Goal: Check status: Check status

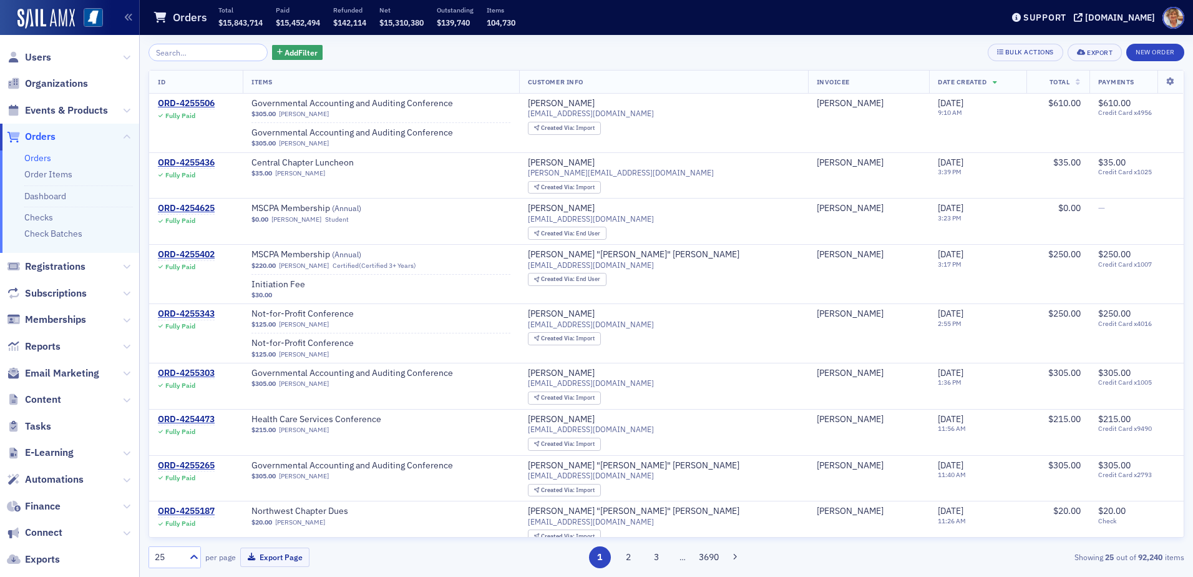
click at [31, 138] on span "Orders" at bounding box center [40, 137] width 31 height 14
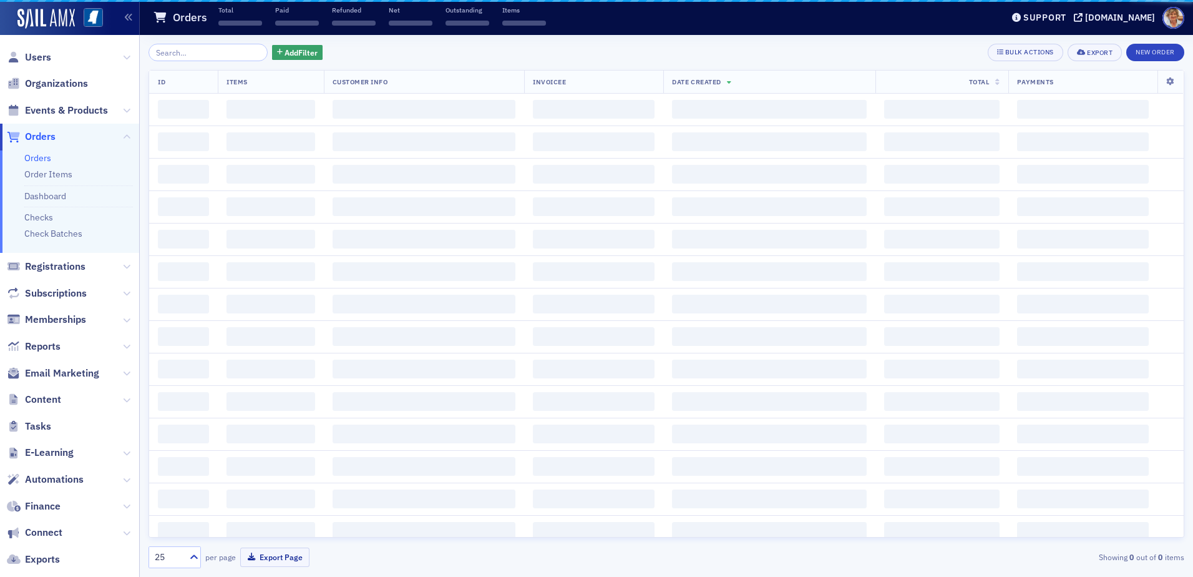
click at [232, 50] on input "search" at bounding box center [208, 52] width 119 height 17
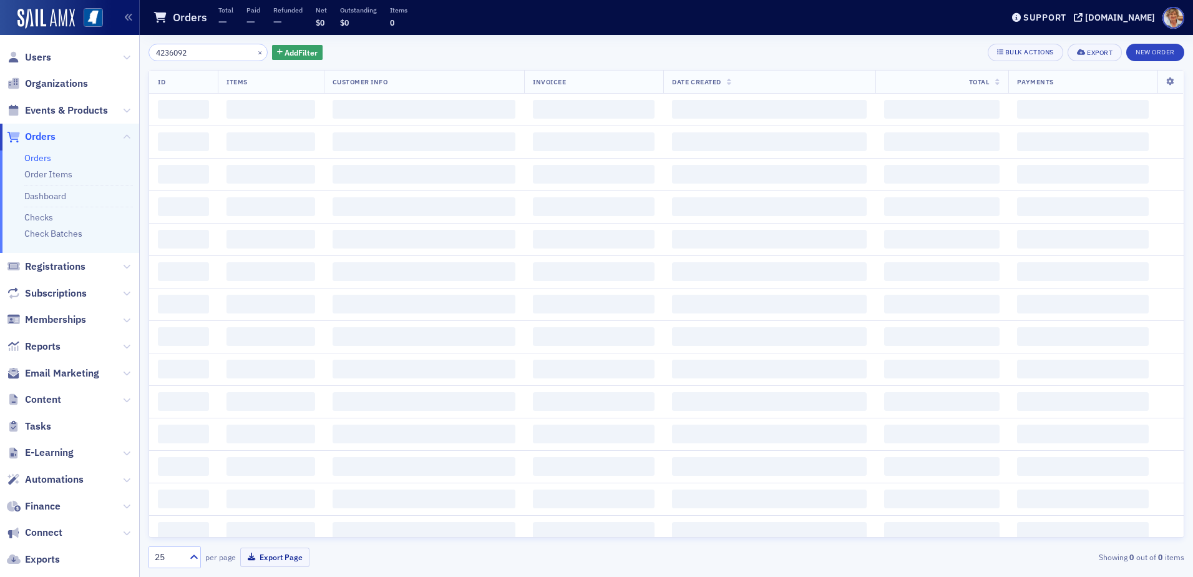
type input "4236092"
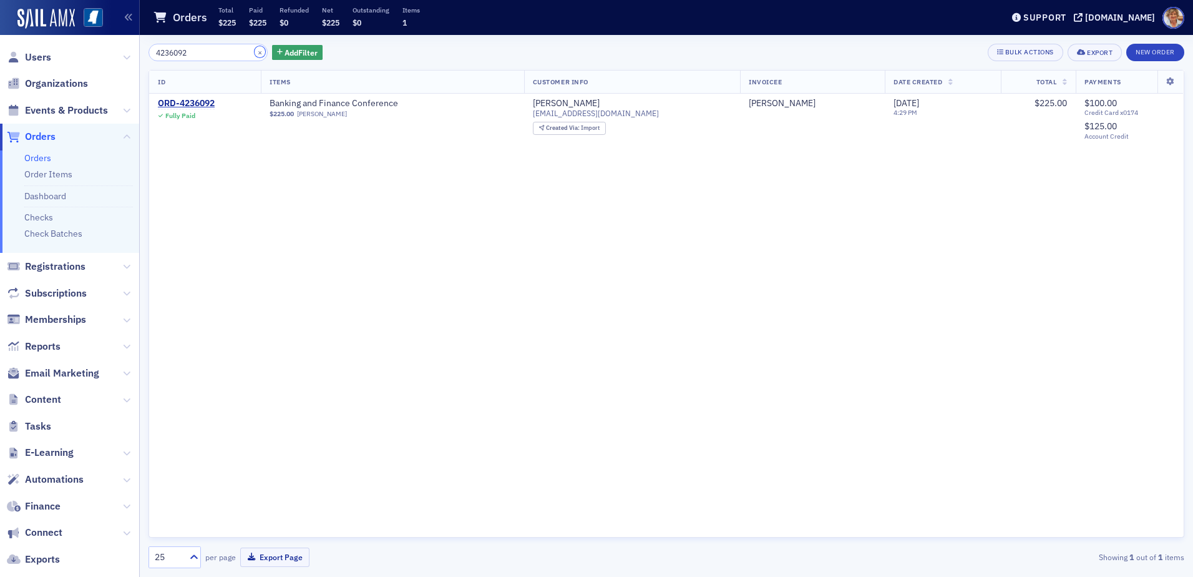
drag, startPoint x: 246, startPoint y: 54, endPoint x: 141, endPoint y: 83, distance: 109.3
click at [255, 54] on button "×" at bounding box center [260, 51] width 11 height 11
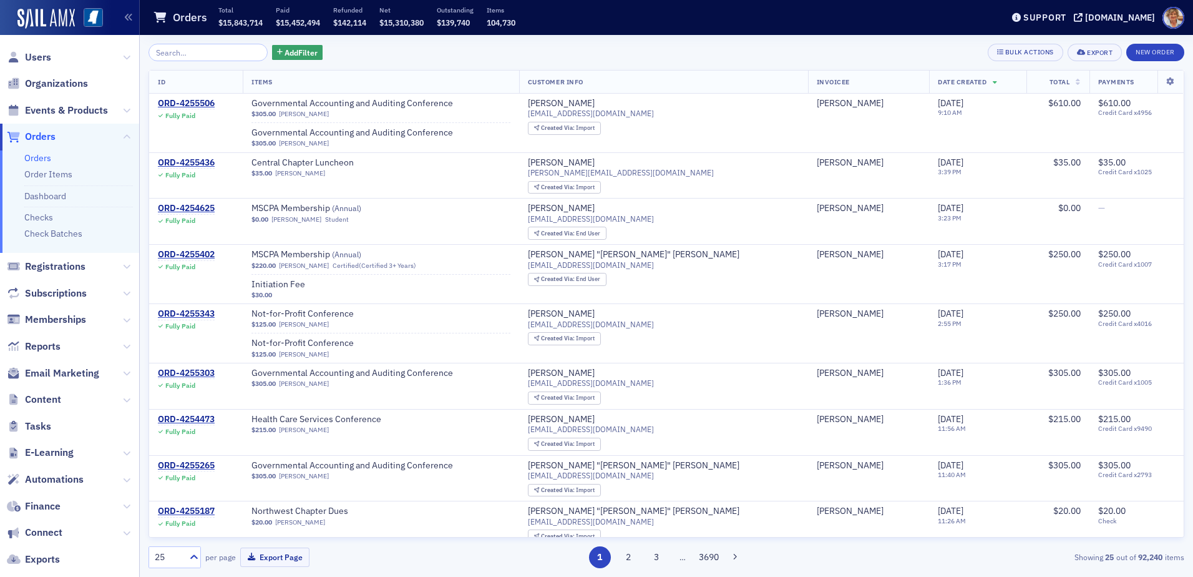
click at [42, 156] on link "Orders" at bounding box center [37, 157] width 27 height 11
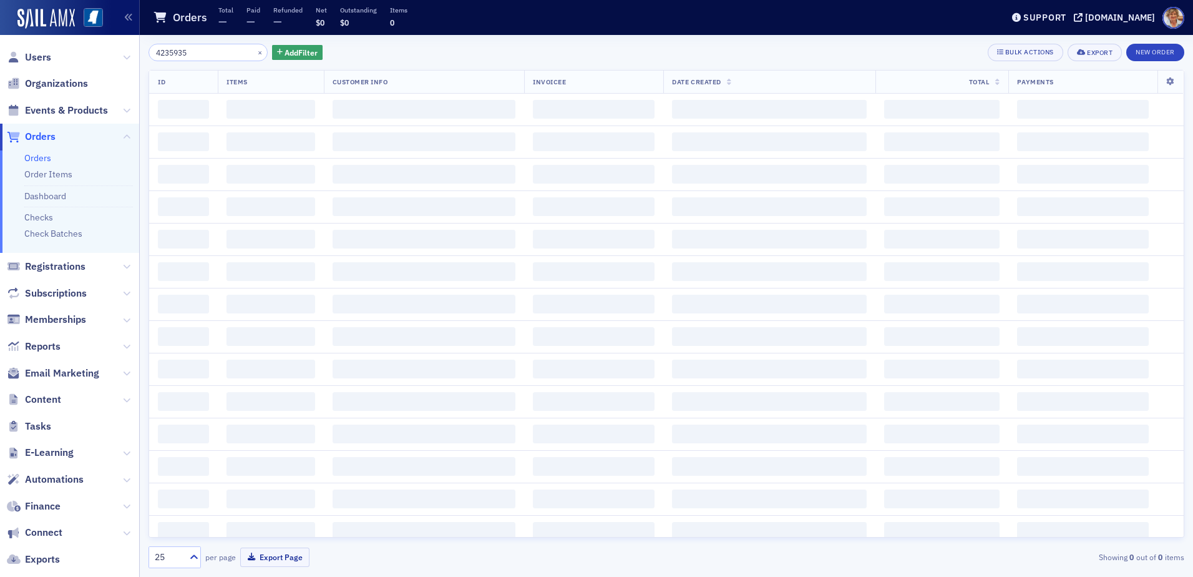
type input "4235935"
